Goal: Find specific page/section: Find specific page/section

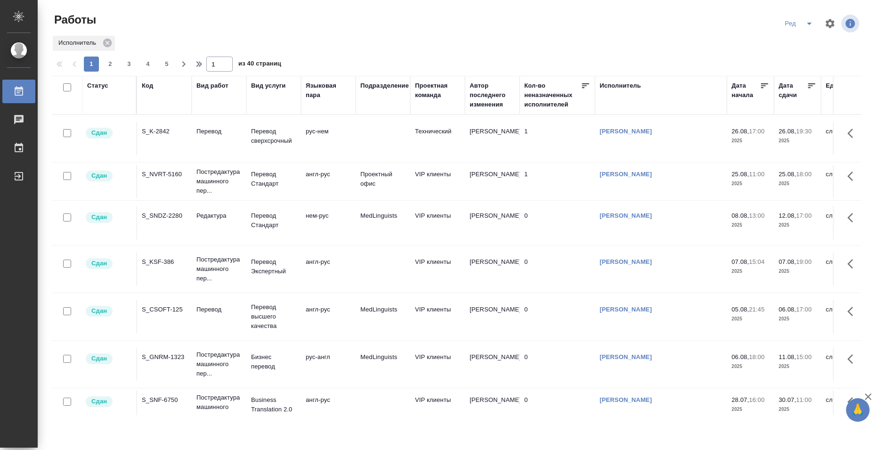
click at [156, 147] on td "S_K-2842" at bounding box center [164, 138] width 55 height 33
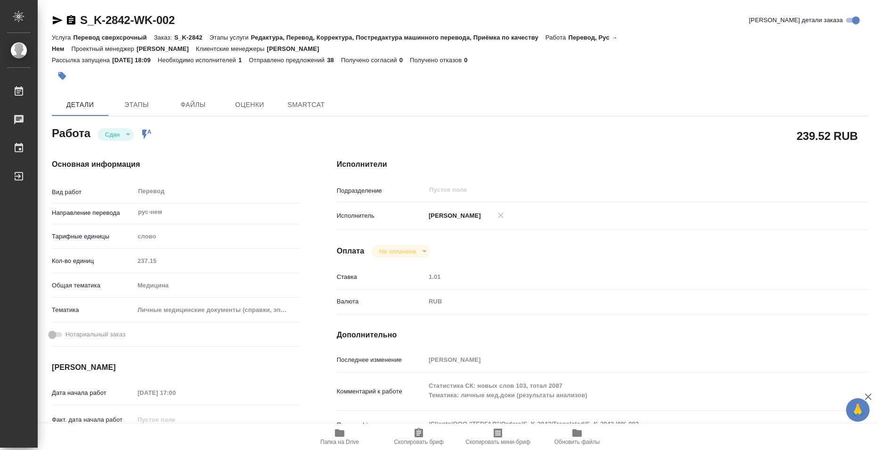
type textarea "x"
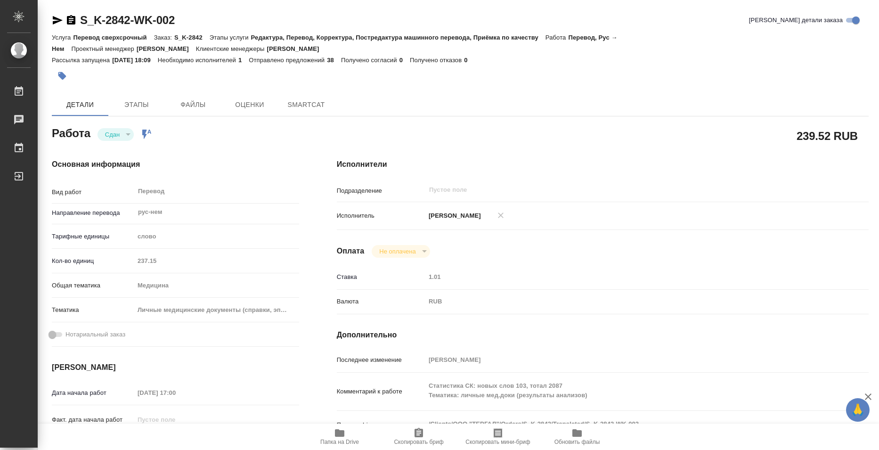
type textarea "x"
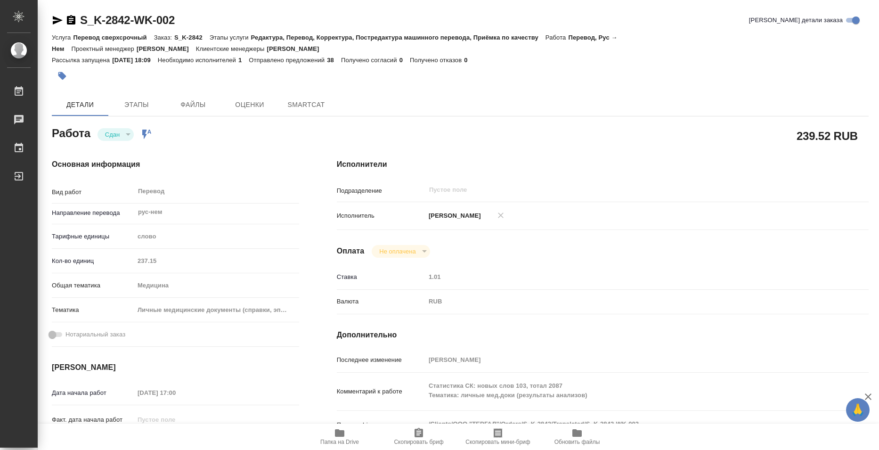
type textarea "x"
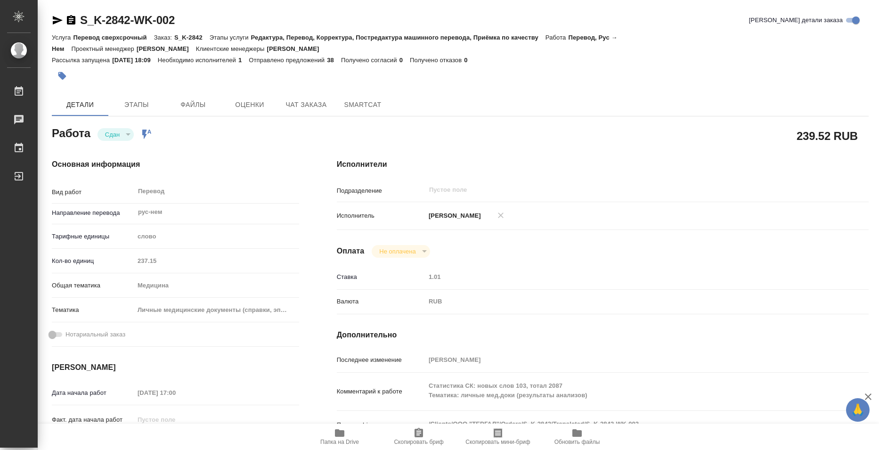
type textarea "x"
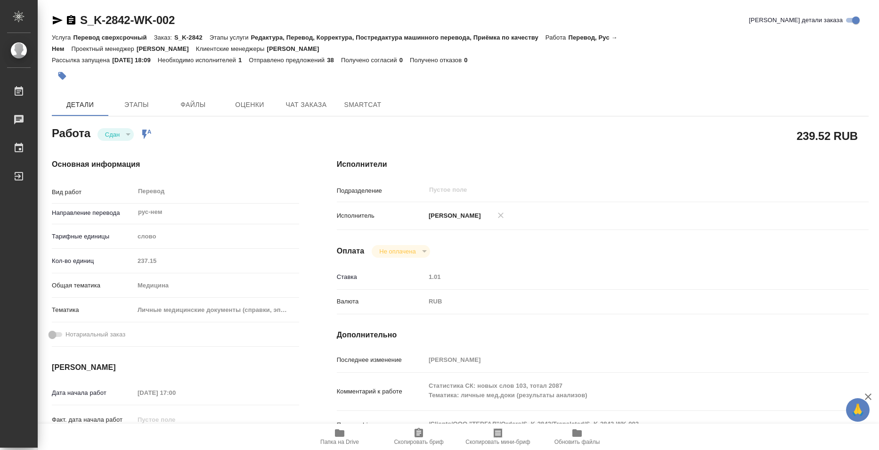
type textarea "x"
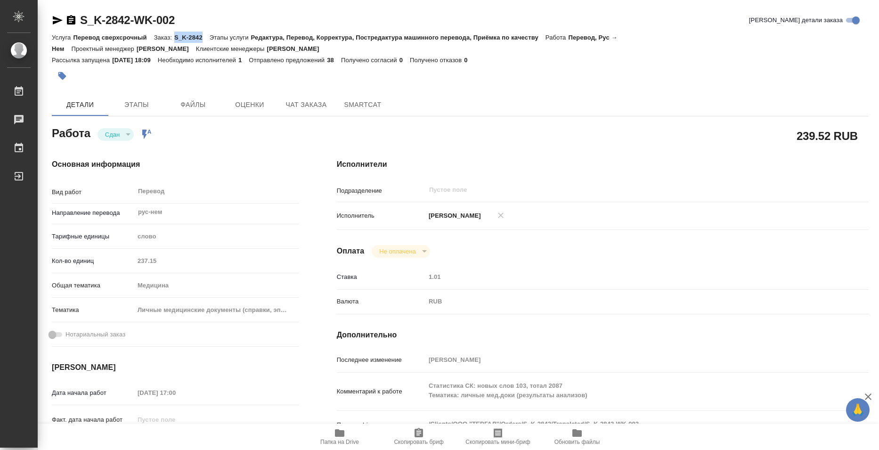
copy p "S_K-2842"
drag, startPoint x: 174, startPoint y: 37, endPoint x: 204, endPoint y: 37, distance: 29.7
click at [204, 37] on div "Услуга Перевод сверхсрочный Заказ: S_K-2842 Этапы услуги Редактура, Перевод, Ко…" at bounding box center [460, 43] width 817 height 23
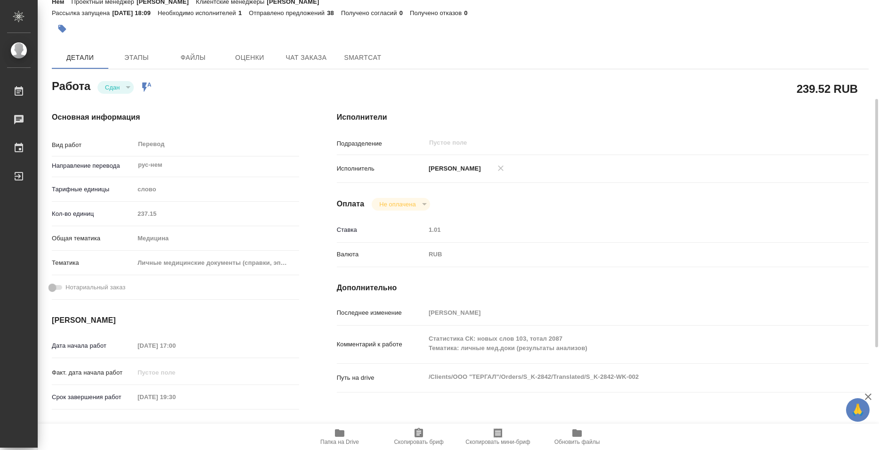
scroll to position [141, 0]
